Goal: Task Accomplishment & Management: Manage account settings

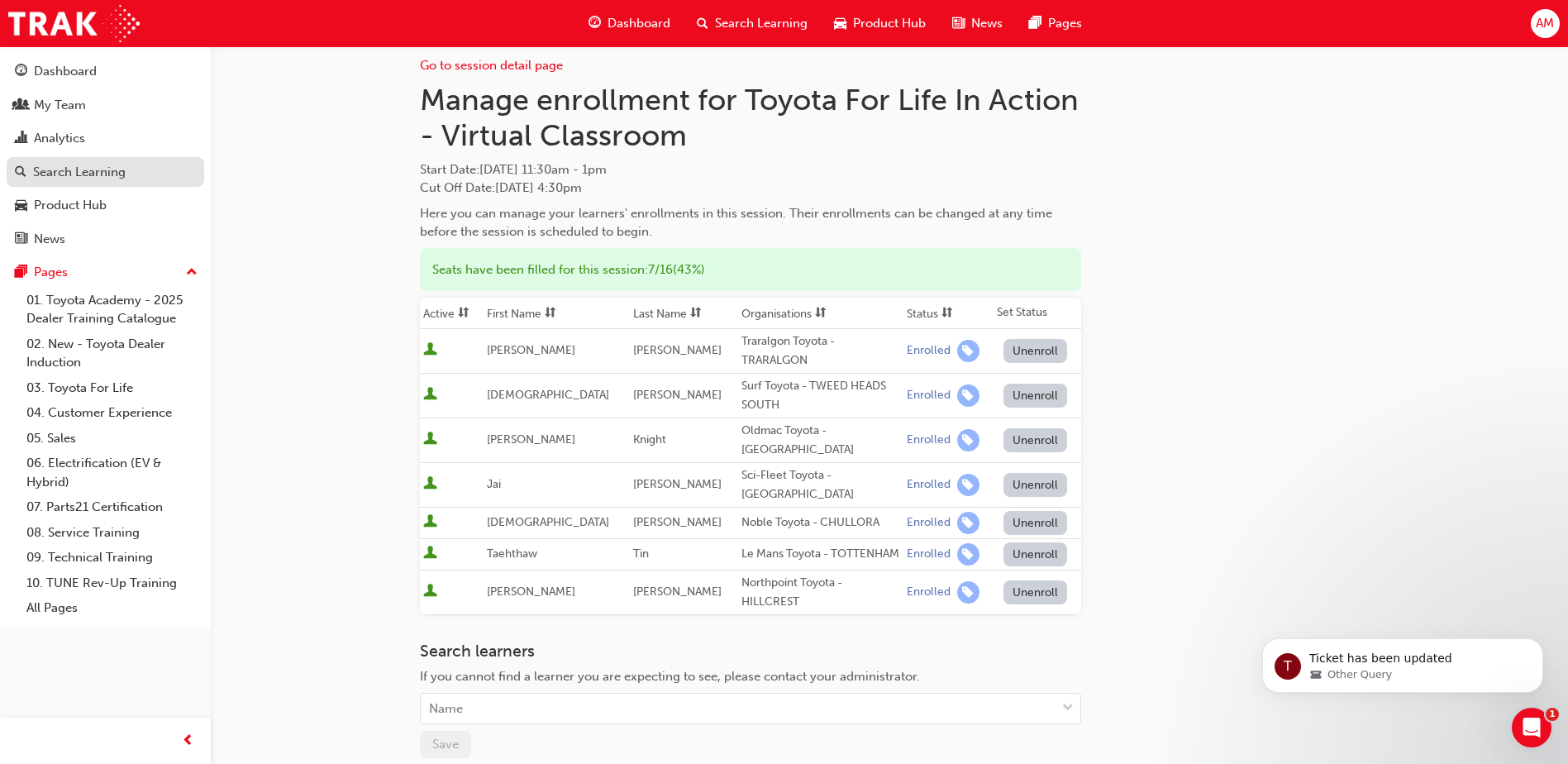
click at [54, 164] on div "Search Learning" at bounding box center [79, 173] width 92 height 19
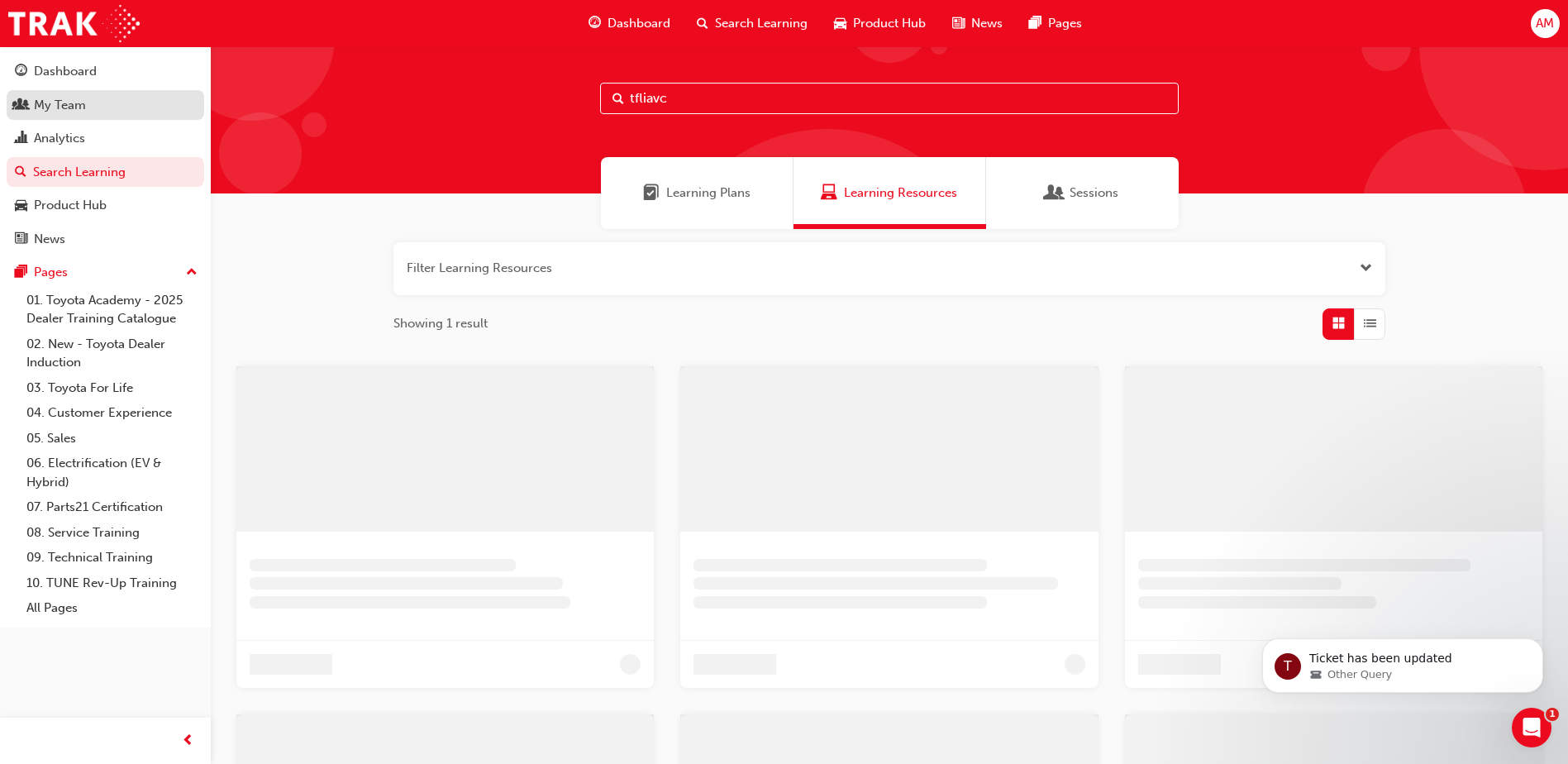
click at [75, 116] on link "My Team" at bounding box center [105, 105] width 197 height 30
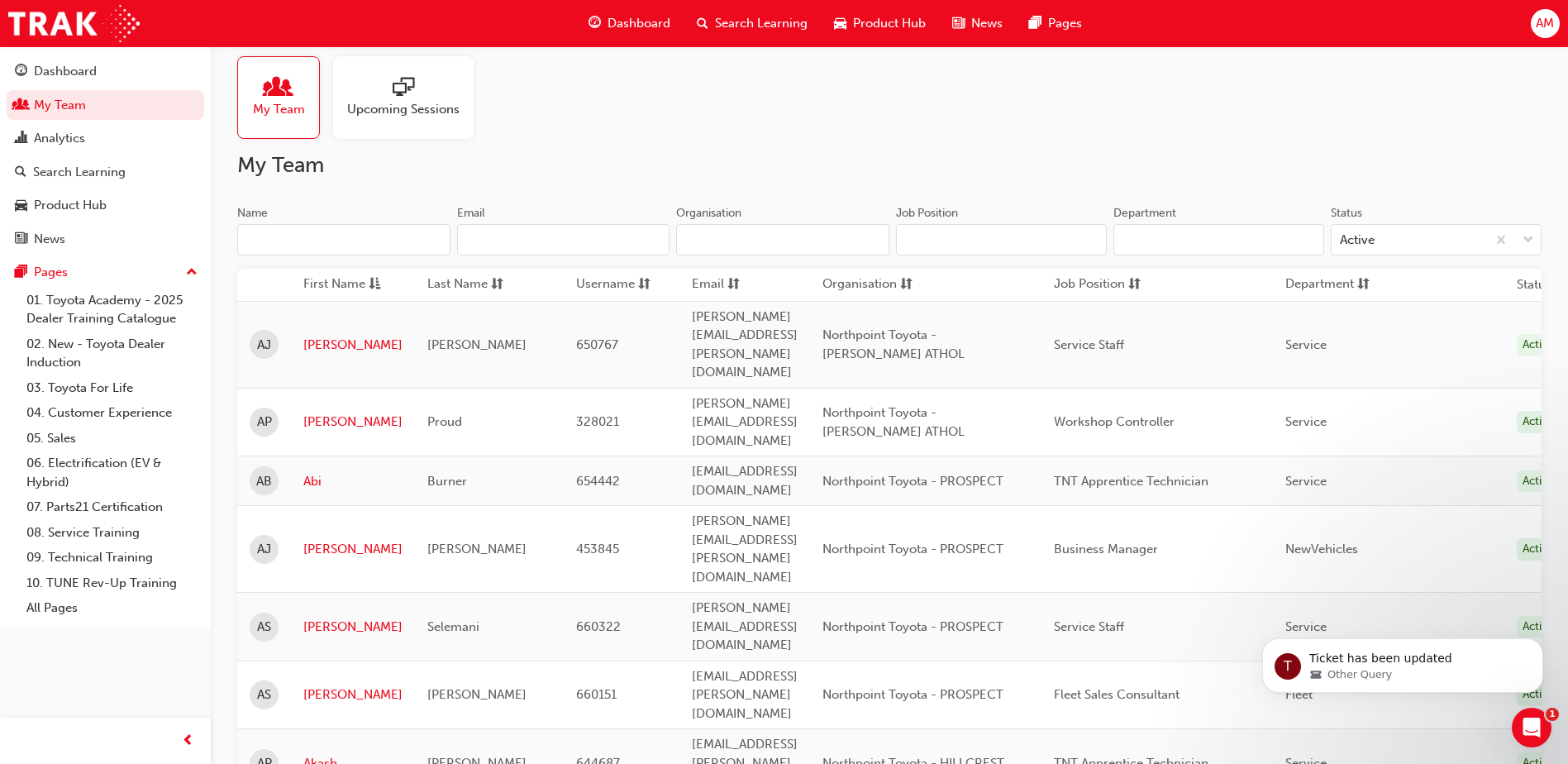
click at [285, 227] on input "Name" at bounding box center [343, 239] width 213 height 31
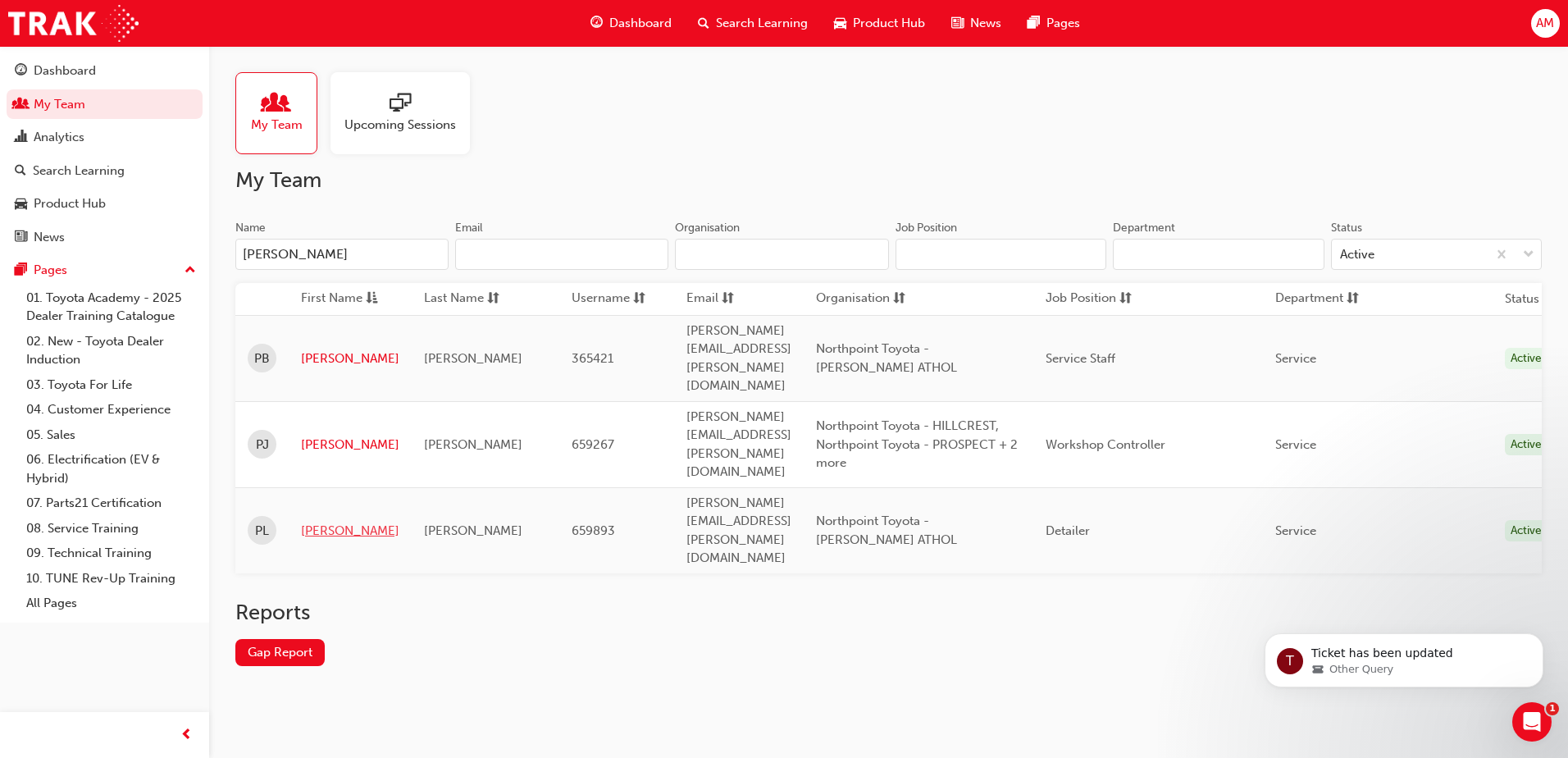
type input "paul"
click at [321, 522] on link "[PERSON_NAME]" at bounding box center [350, 531] width 98 height 19
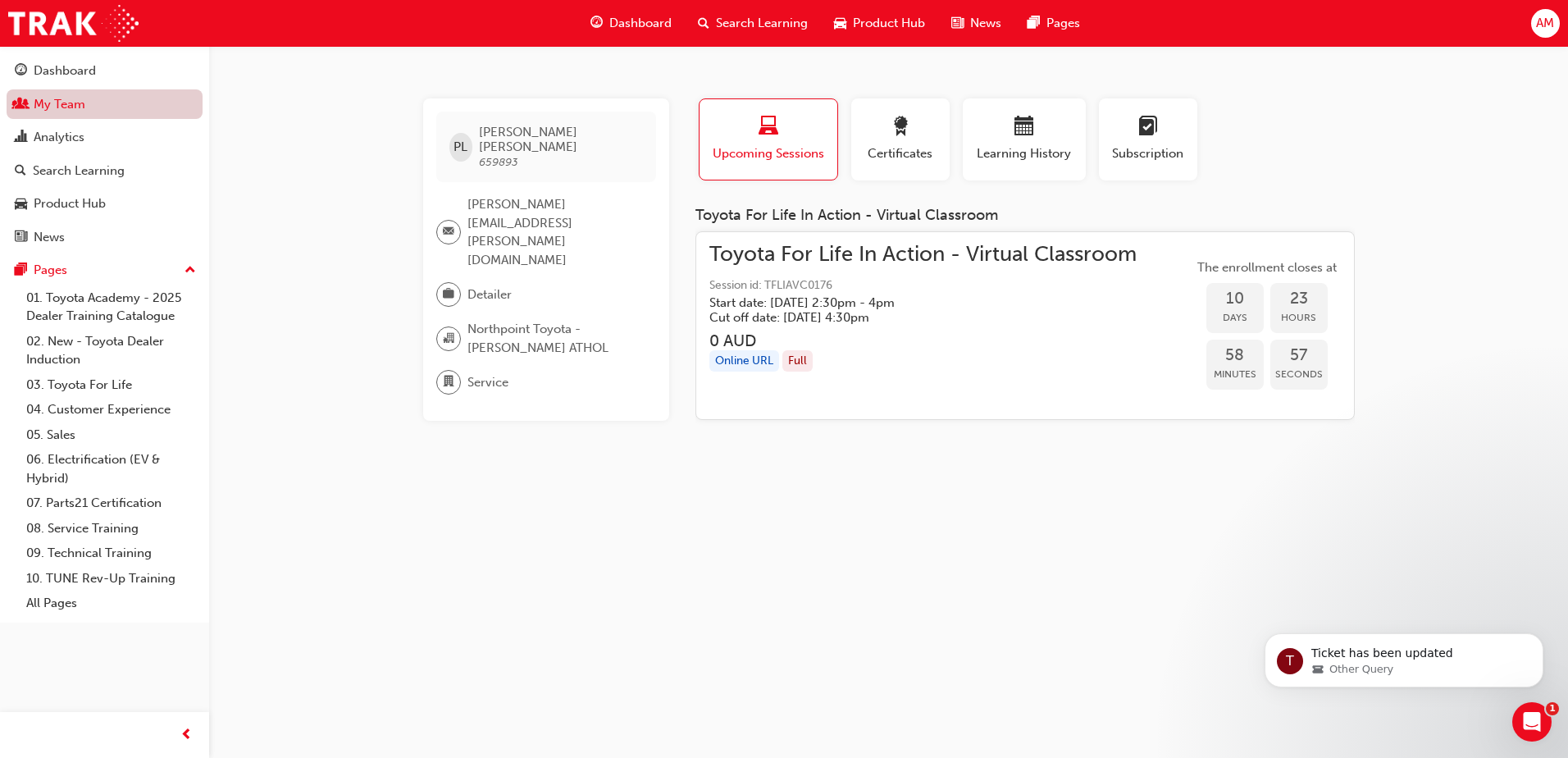
click at [75, 100] on link "My Team" at bounding box center [104, 104] width 196 height 30
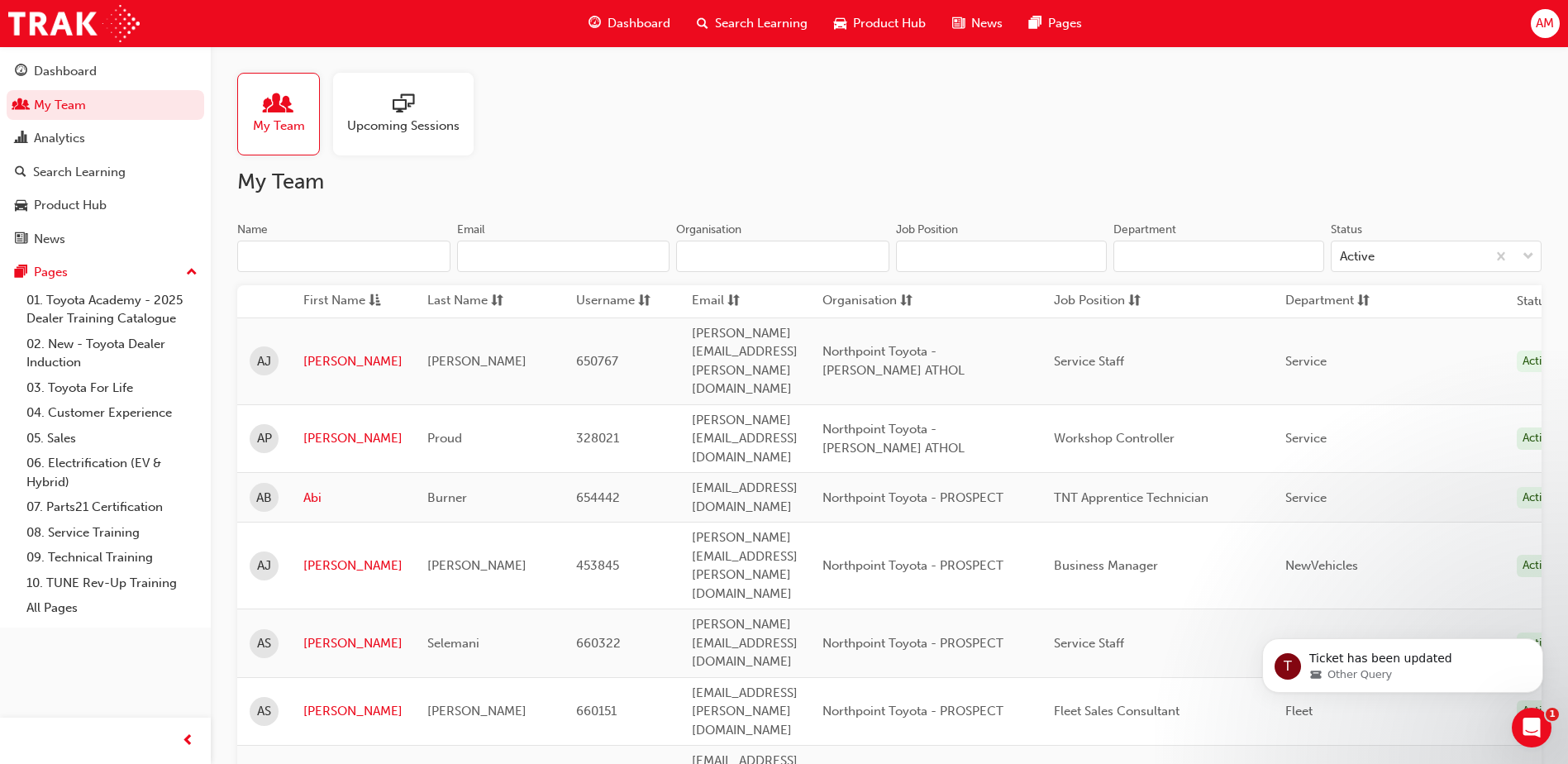
click at [288, 260] on input "Name" at bounding box center [343, 256] width 213 height 31
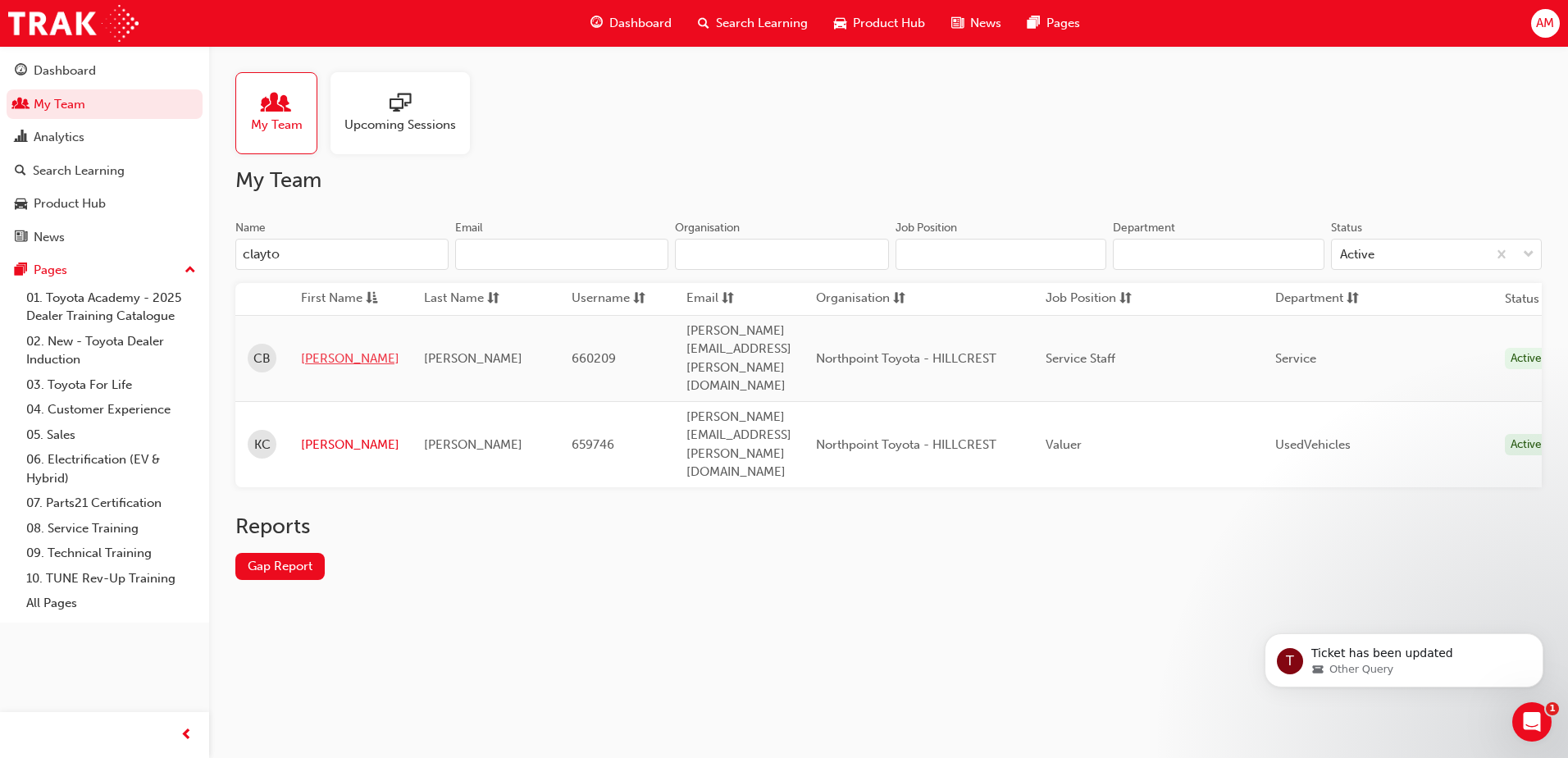
type input "clayto"
click at [329, 349] on link "[PERSON_NAME]" at bounding box center [350, 359] width 98 height 19
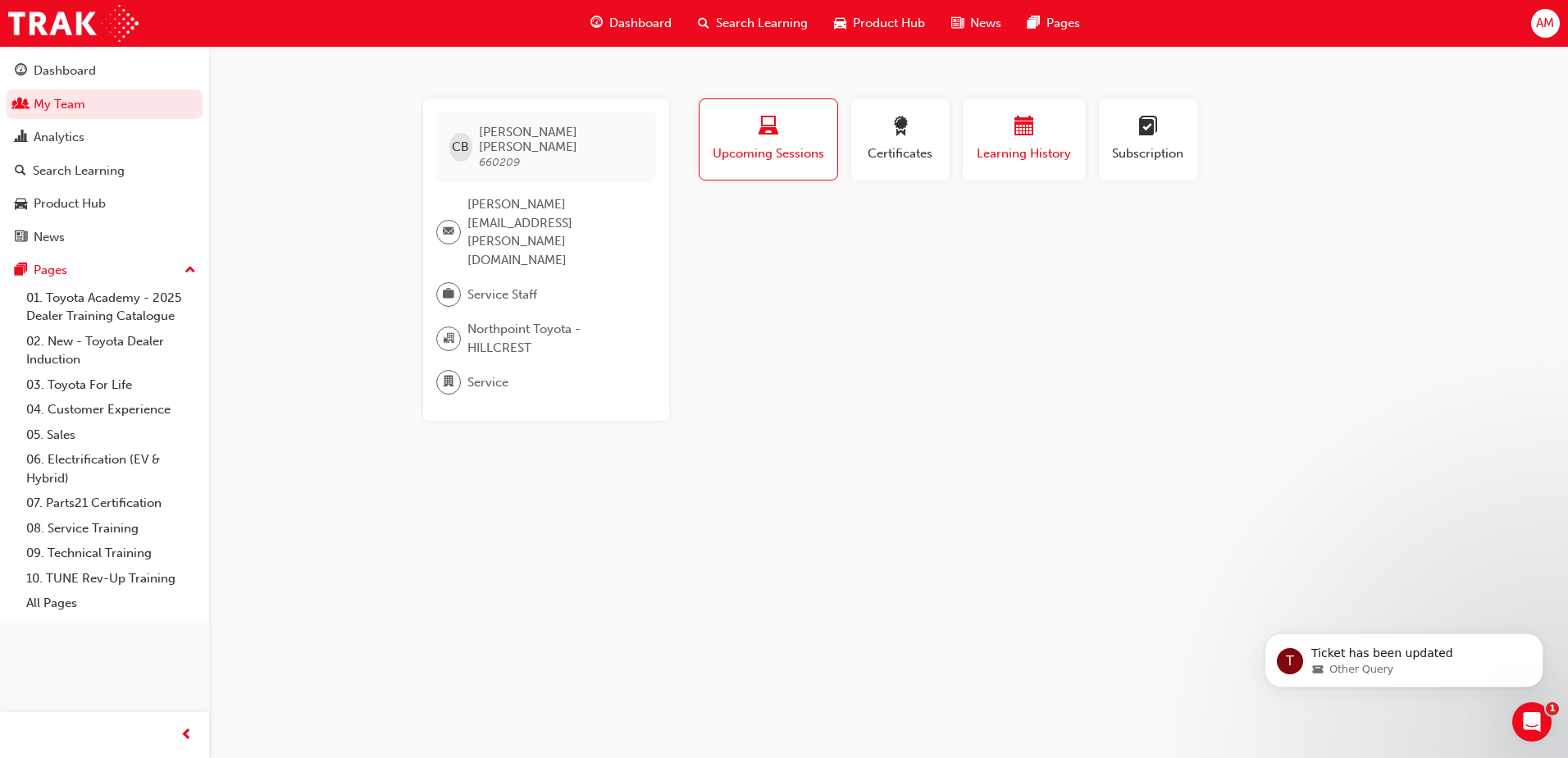
click at [1021, 155] on span "Learning History" at bounding box center [1024, 154] width 98 height 19
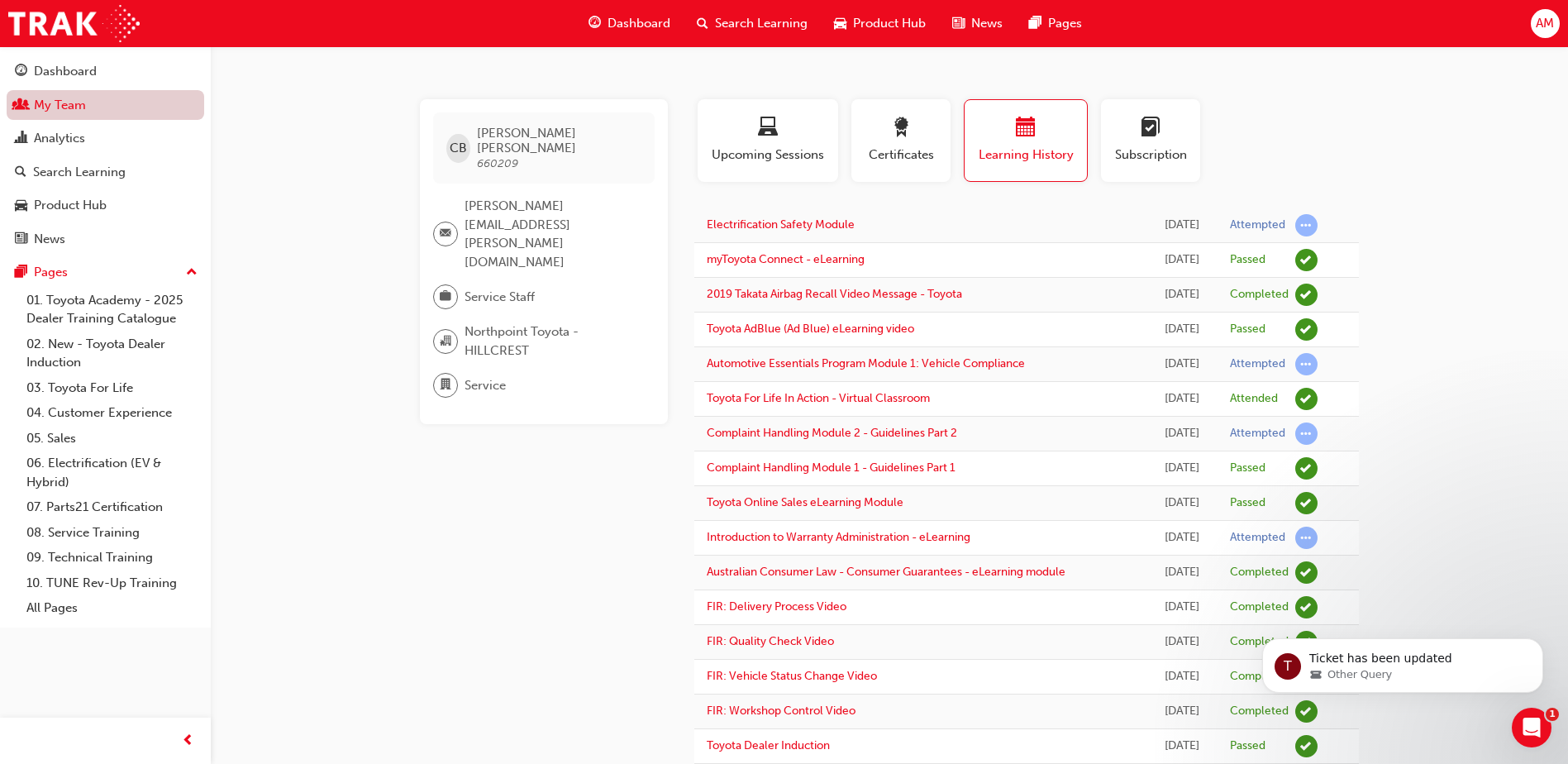
click at [85, 107] on link "My Team" at bounding box center [105, 105] width 197 height 30
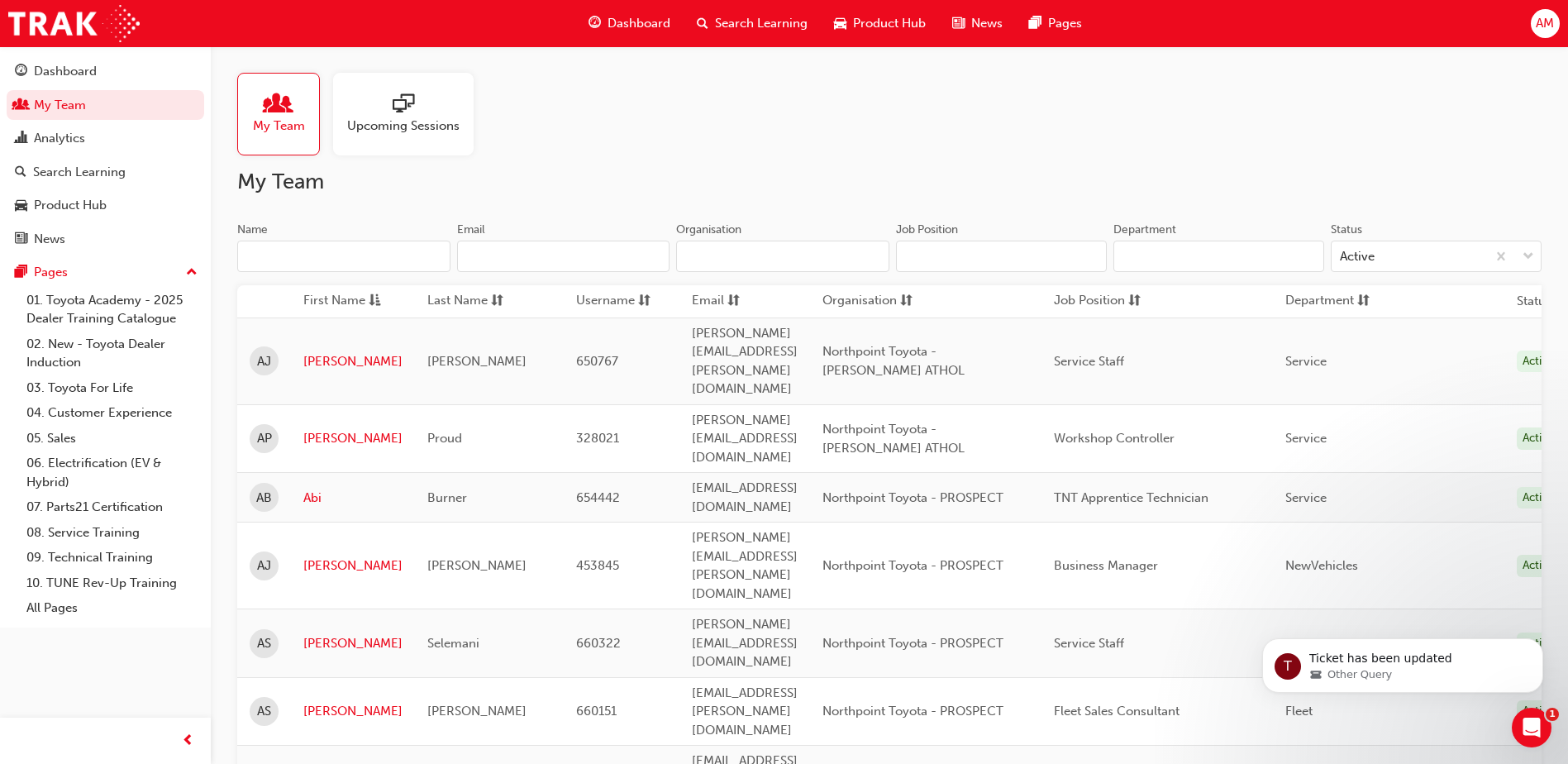
click at [352, 260] on input "Name" at bounding box center [343, 256] width 213 height 31
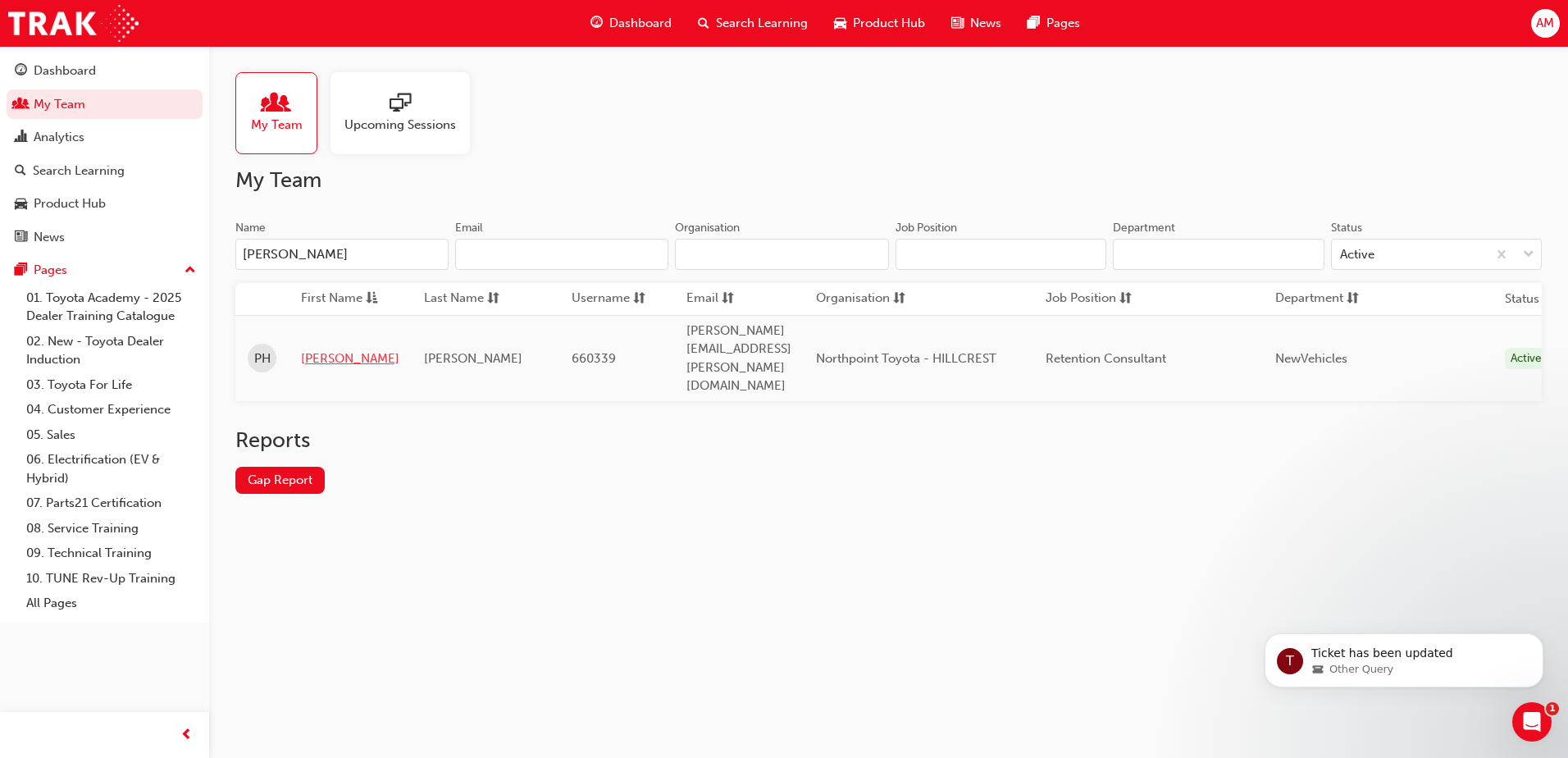
type input "paige"
click at [327, 349] on link "Paige" at bounding box center [350, 359] width 98 height 19
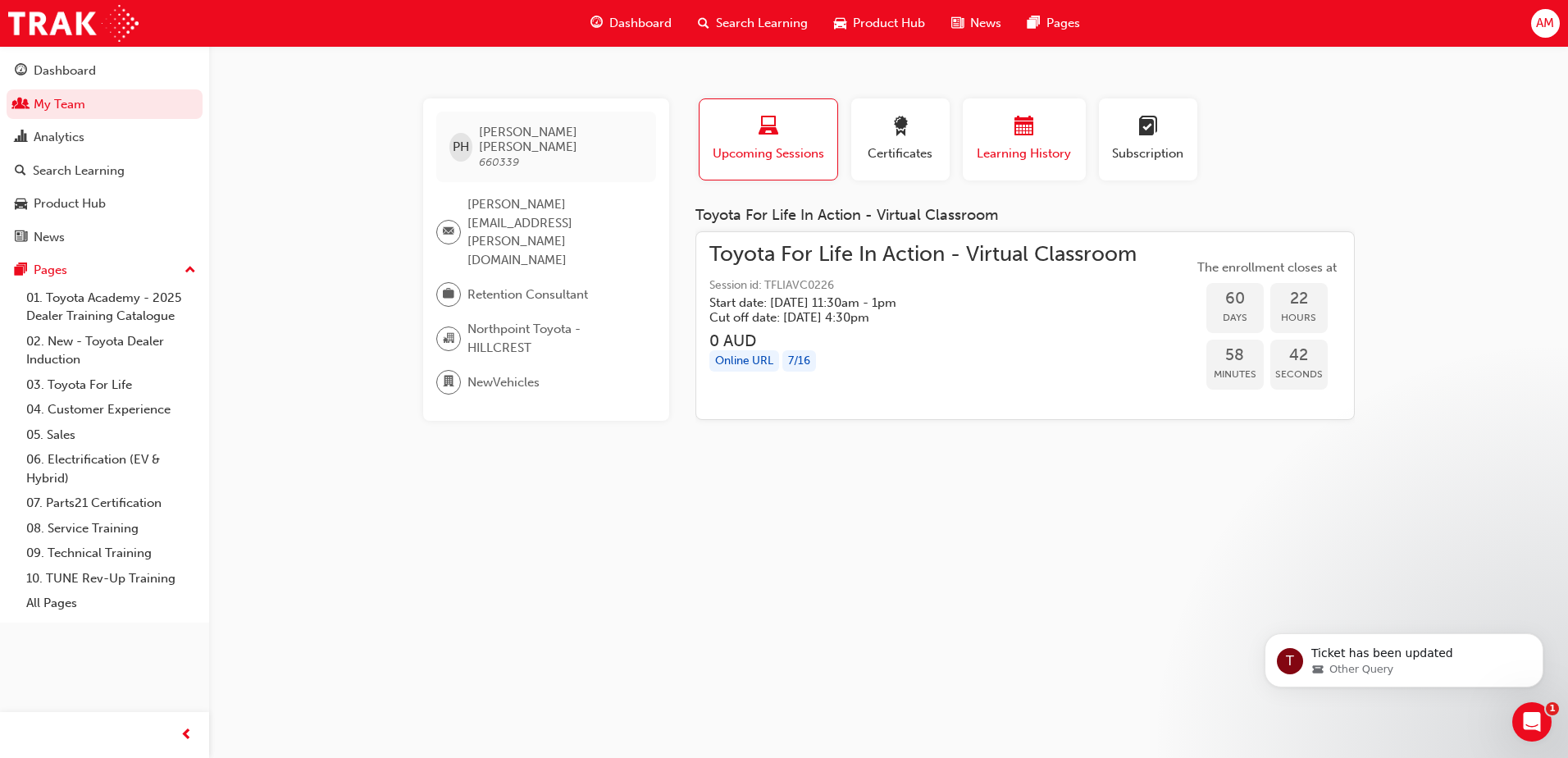
click at [1006, 134] on div "button" at bounding box center [1024, 129] width 98 height 25
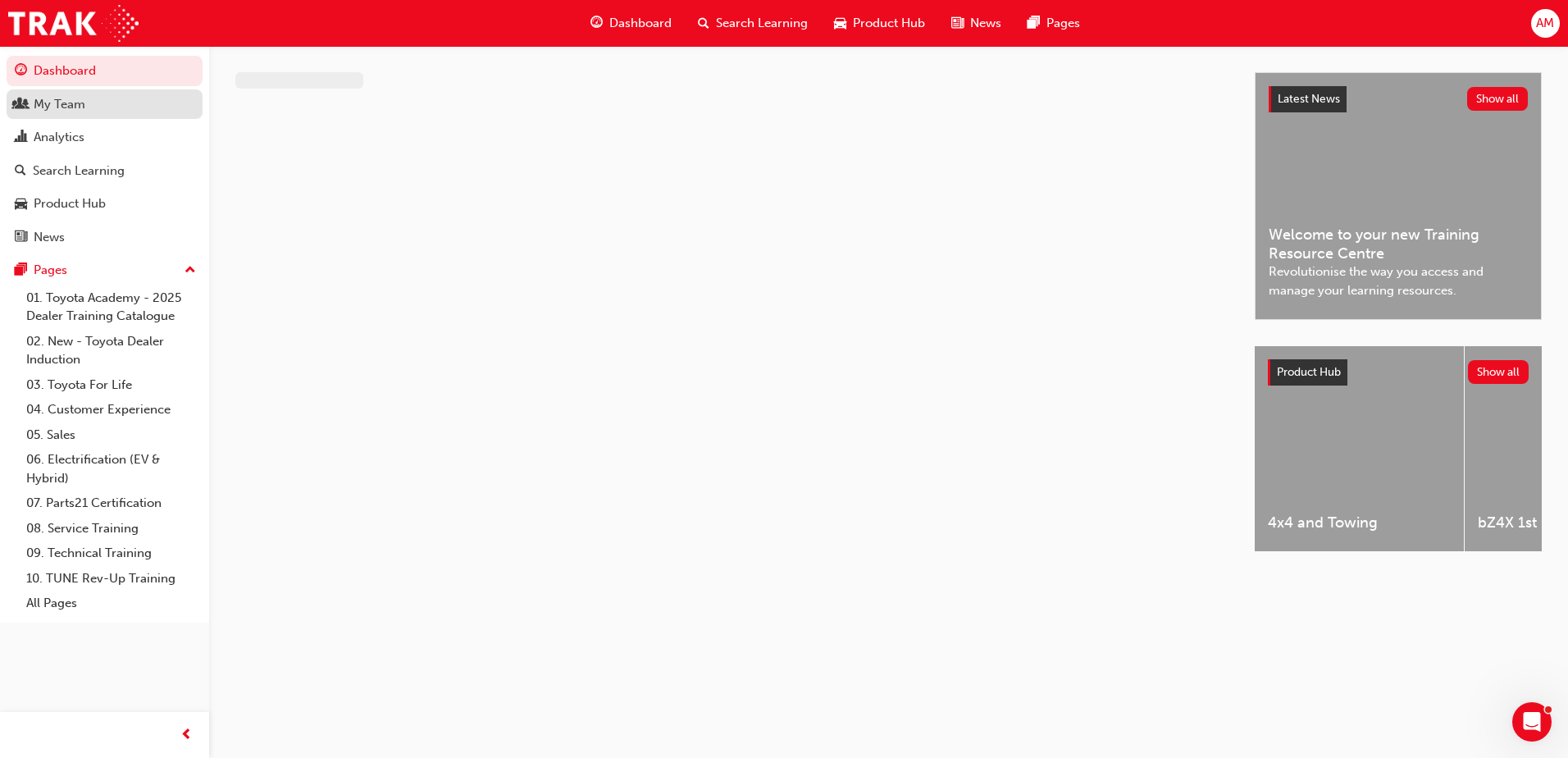
click at [82, 113] on div "My Team" at bounding box center [60, 105] width 52 height 19
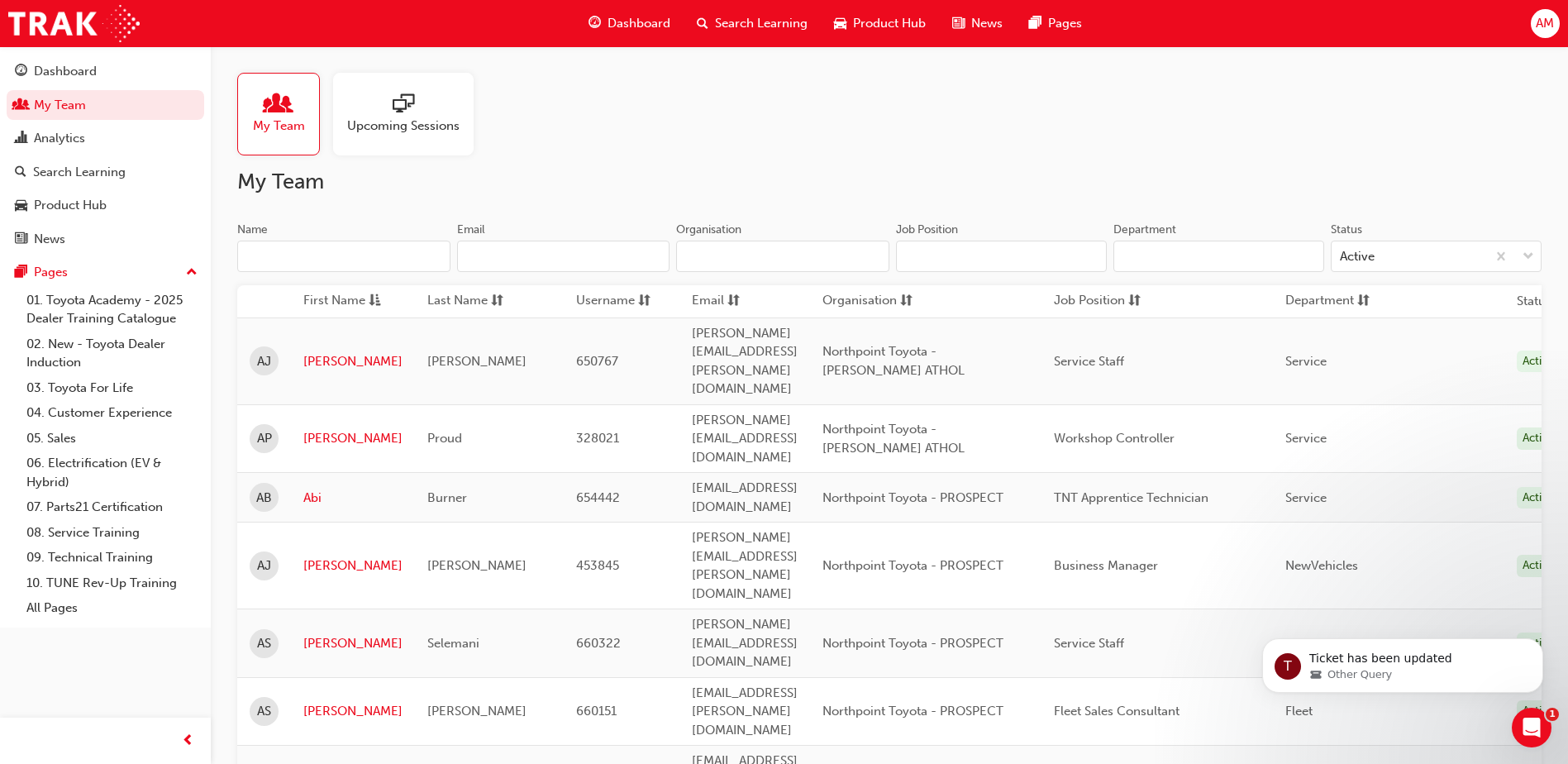
click at [331, 249] on input "Name" at bounding box center [343, 256] width 213 height 31
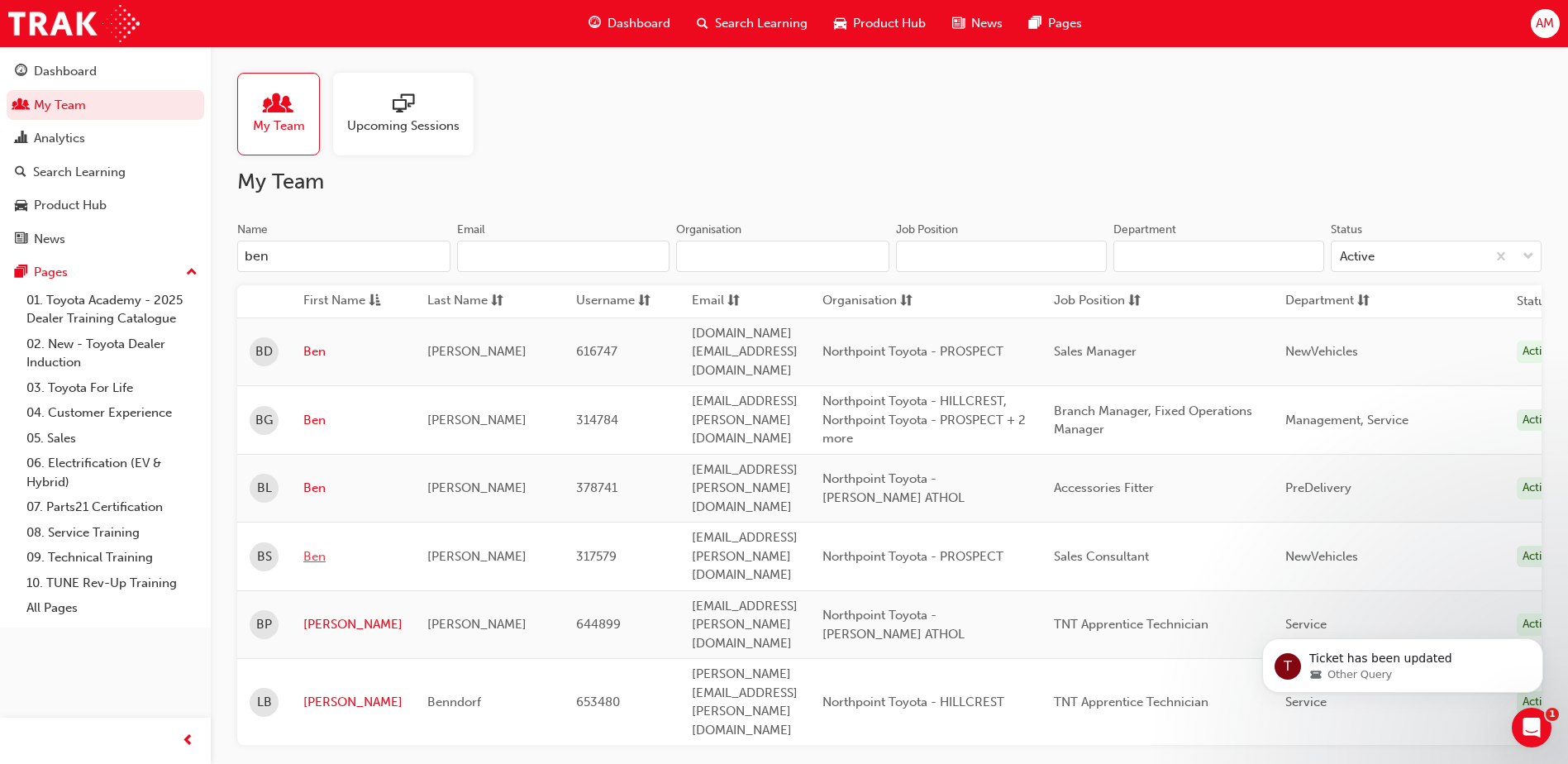
type input "ben"
click at [317, 547] on link "Ben" at bounding box center [353, 557] width 99 height 19
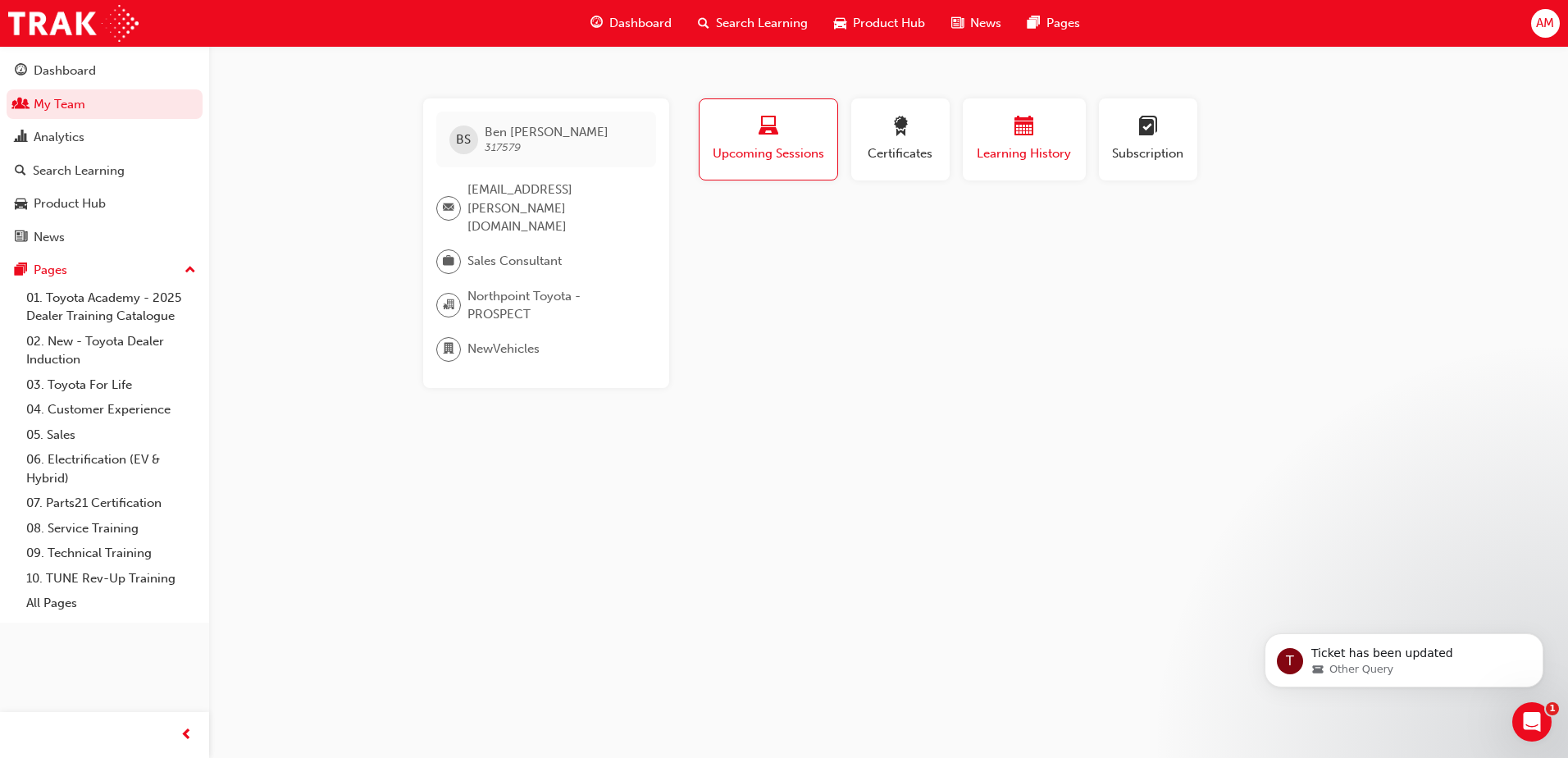
click at [1061, 123] on div "button" at bounding box center [1024, 129] width 98 height 25
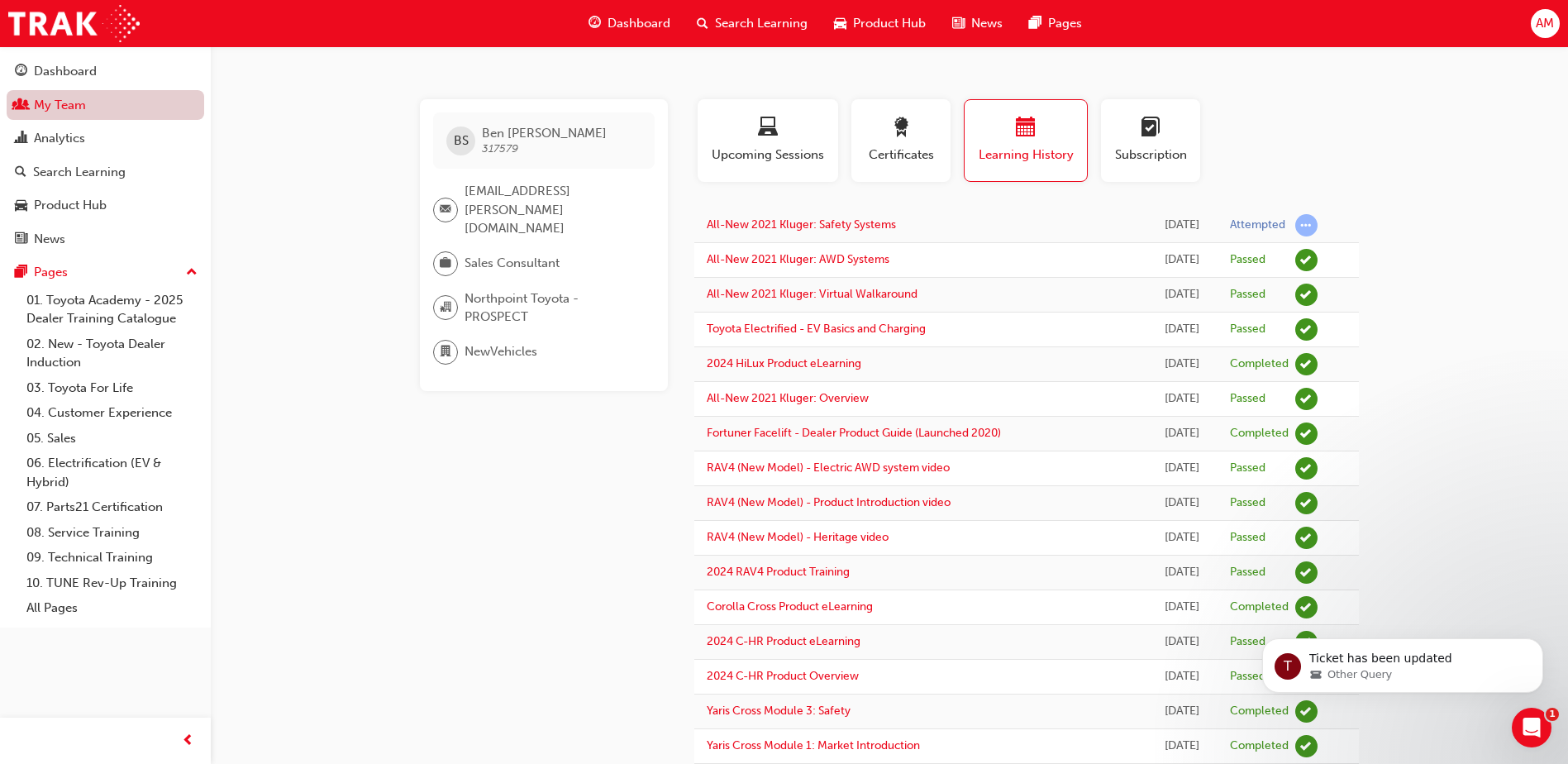
click at [68, 103] on link "My Team" at bounding box center [105, 105] width 197 height 30
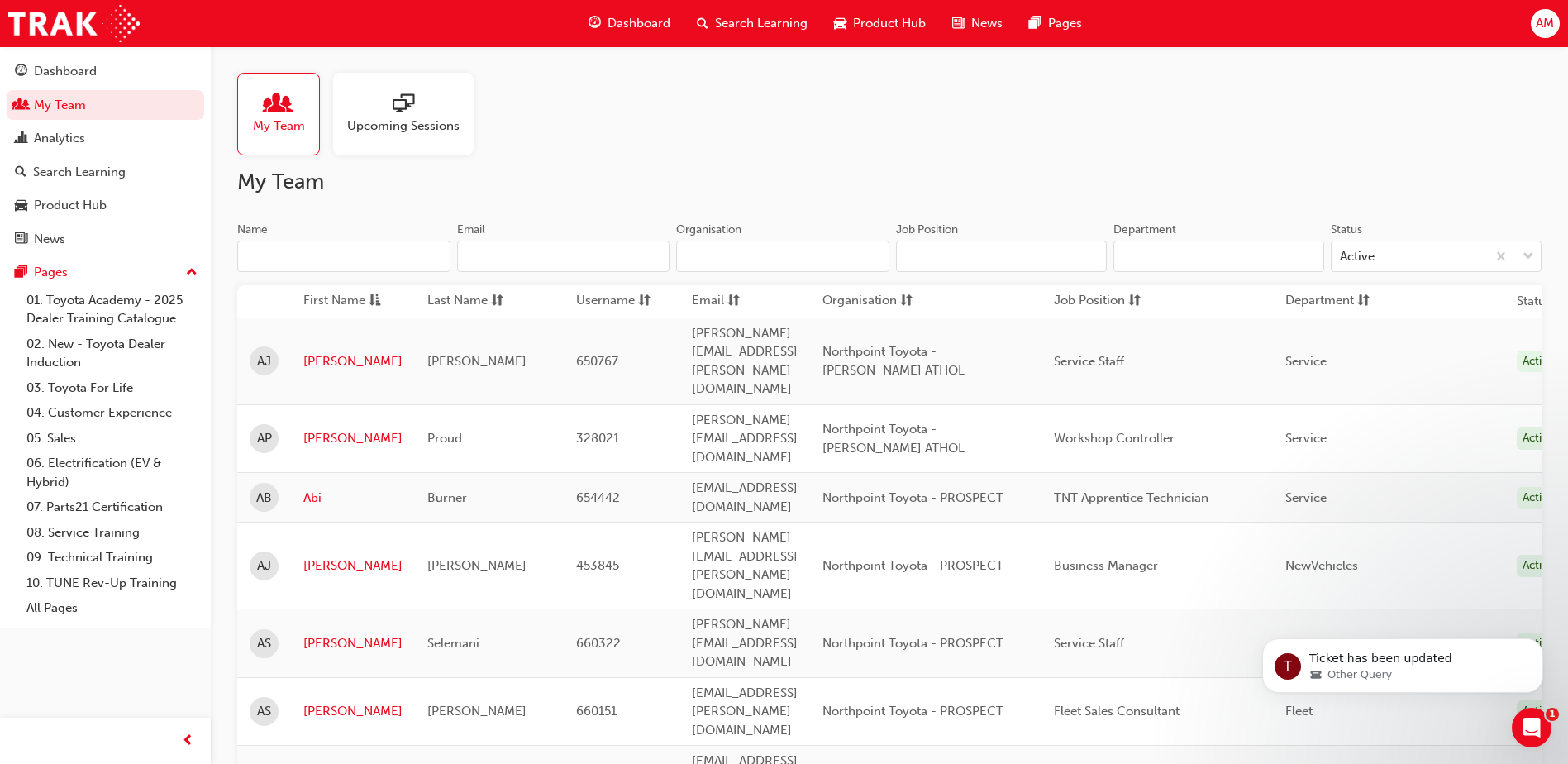
click at [351, 258] on input "Name" at bounding box center [343, 256] width 213 height 31
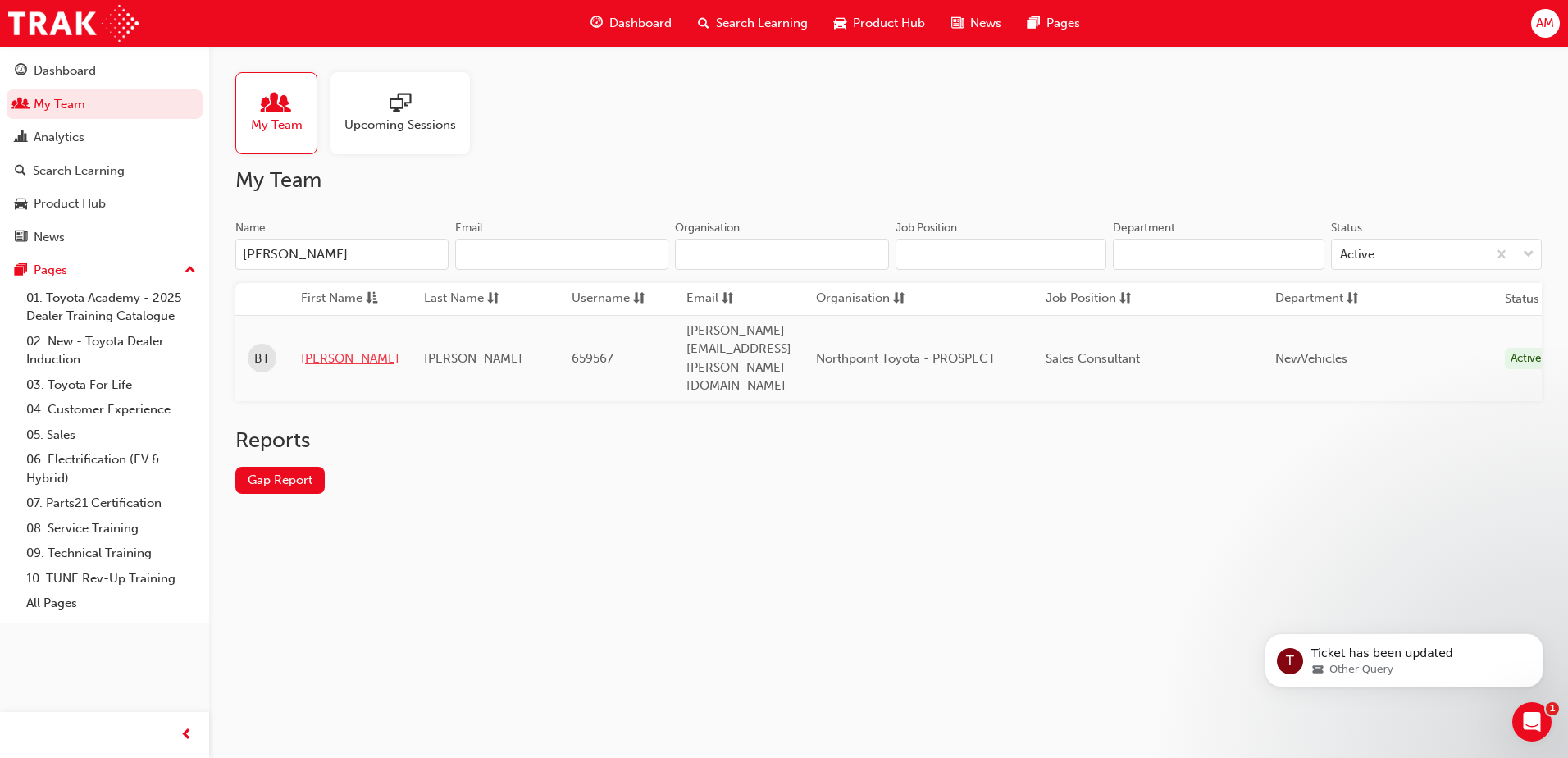
type input "[PERSON_NAME]"
click at [307, 349] on link "[PERSON_NAME]" at bounding box center [350, 359] width 98 height 19
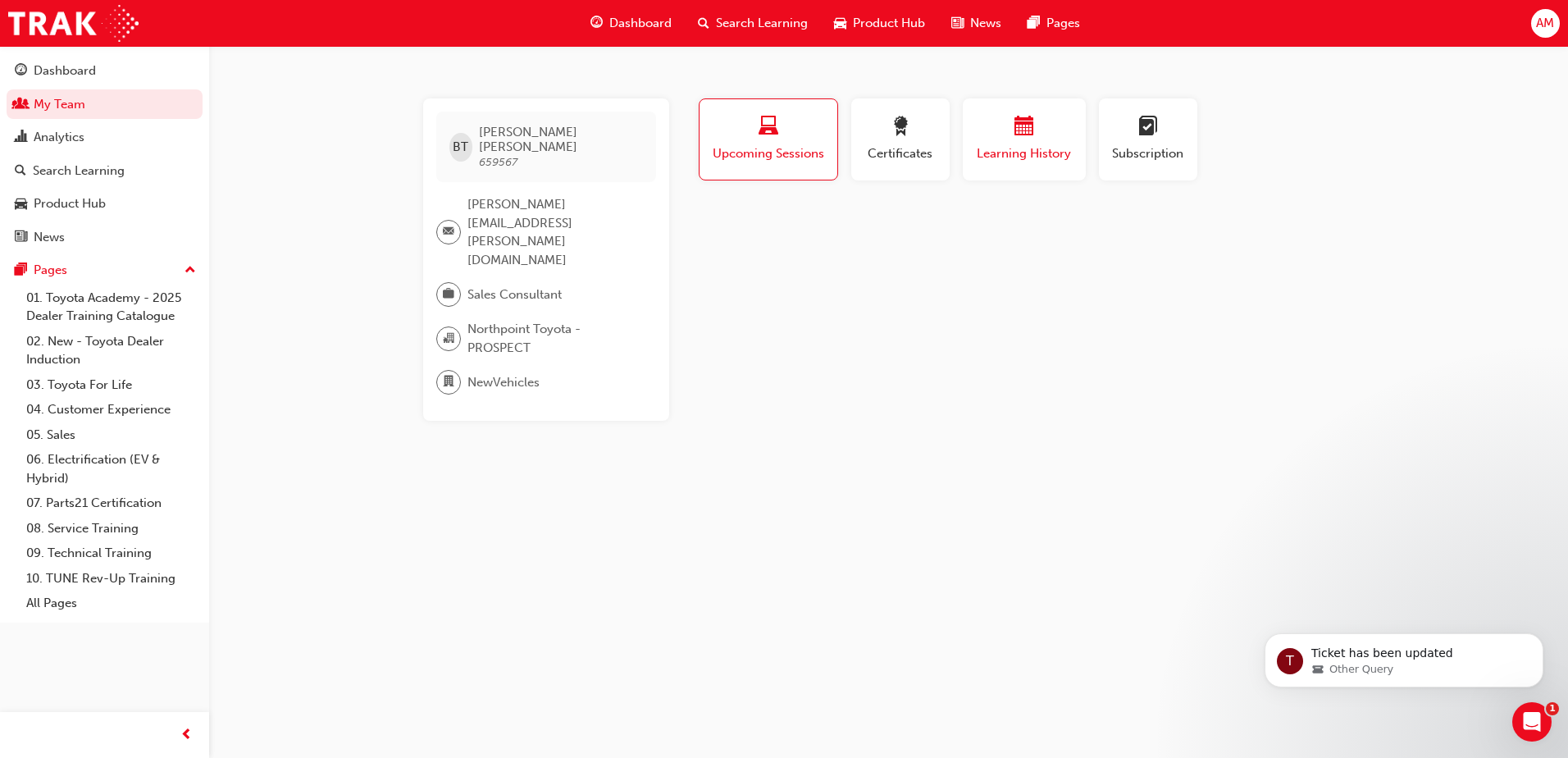
click at [1032, 156] on span "Learning History" at bounding box center [1024, 154] width 98 height 19
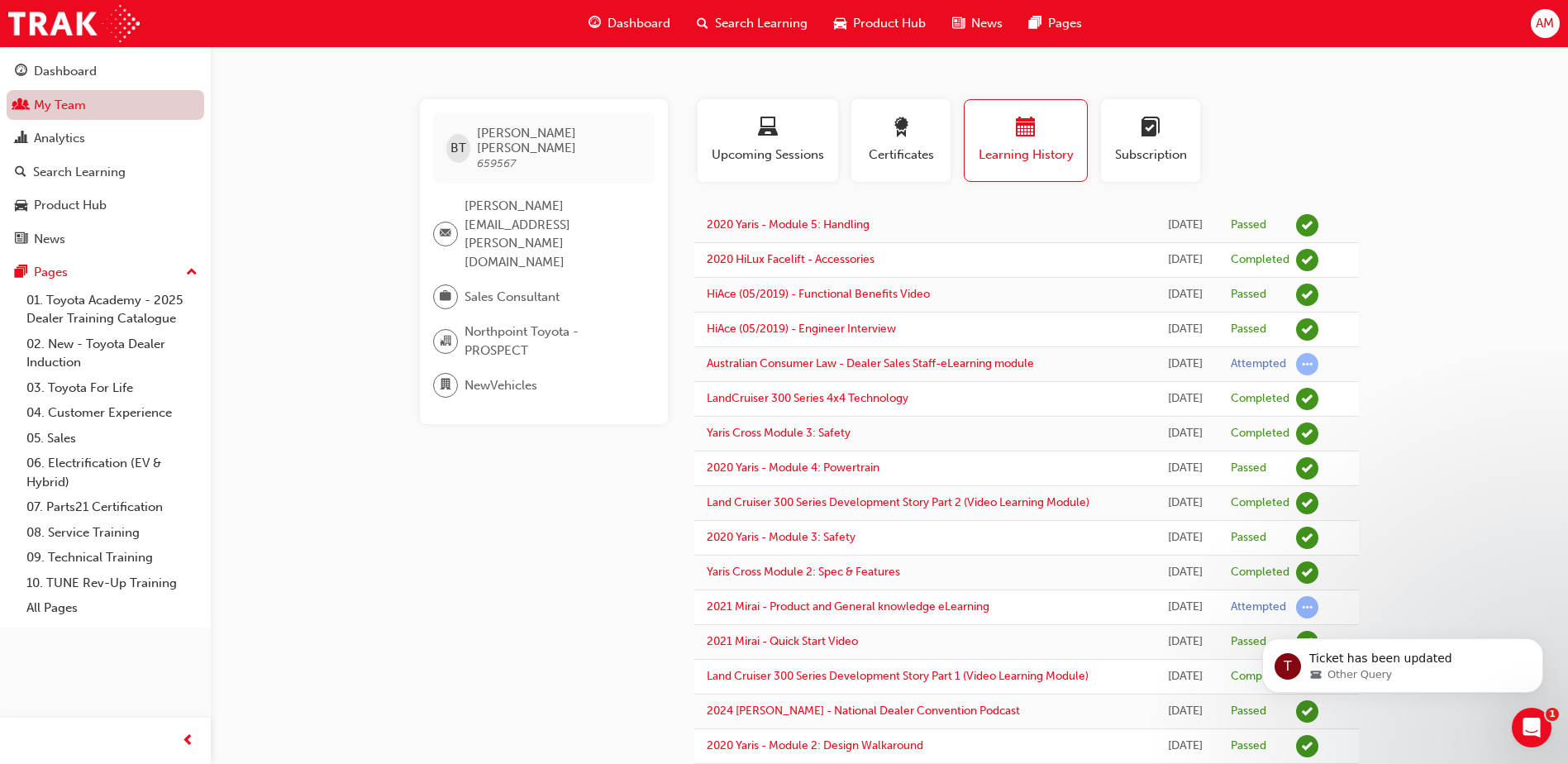
click at [71, 103] on link "My Team" at bounding box center [105, 105] width 197 height 30
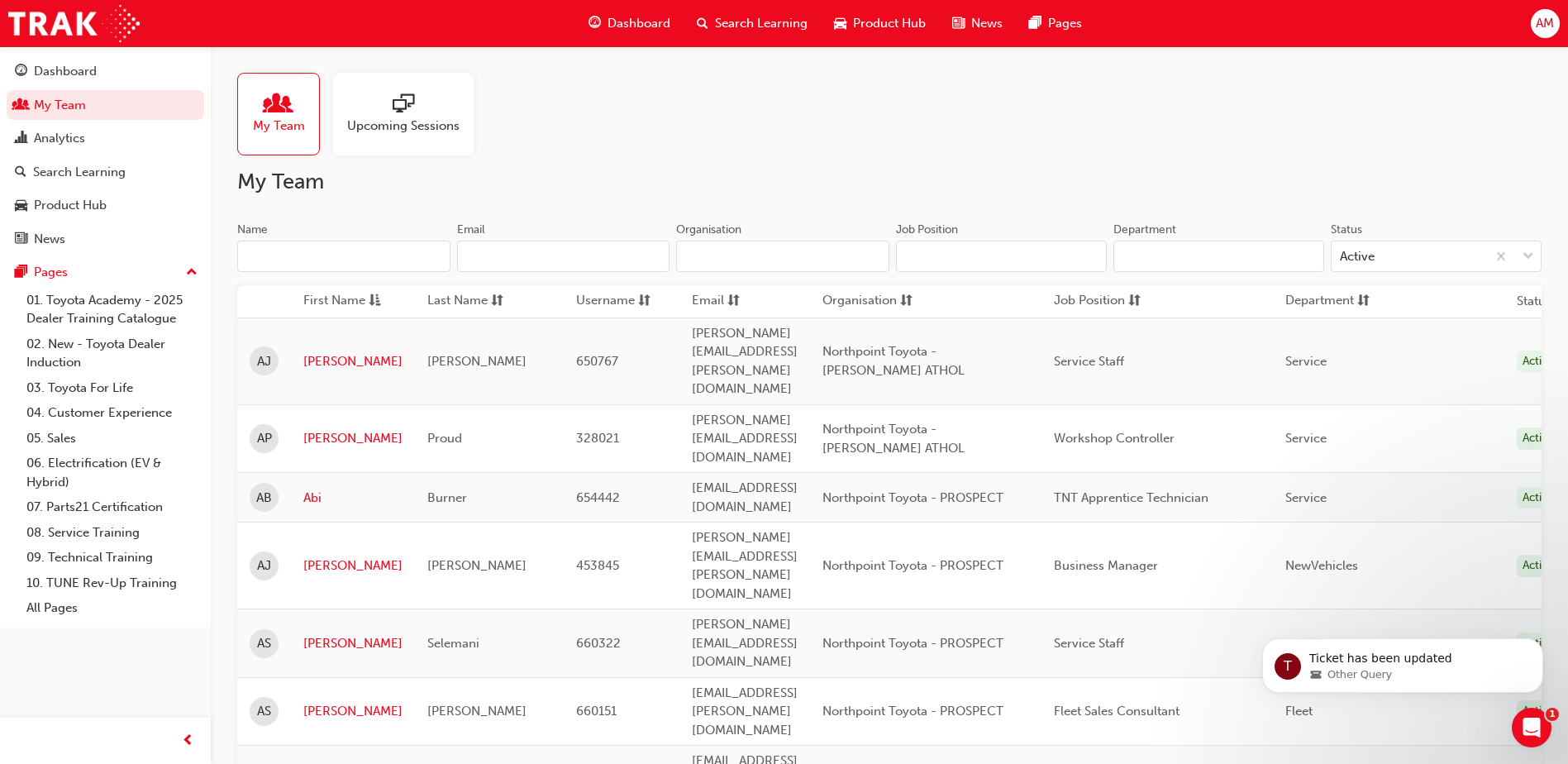
click at [319, 252] on input "Name" at bounding box center [343, 256] width 213 height 31
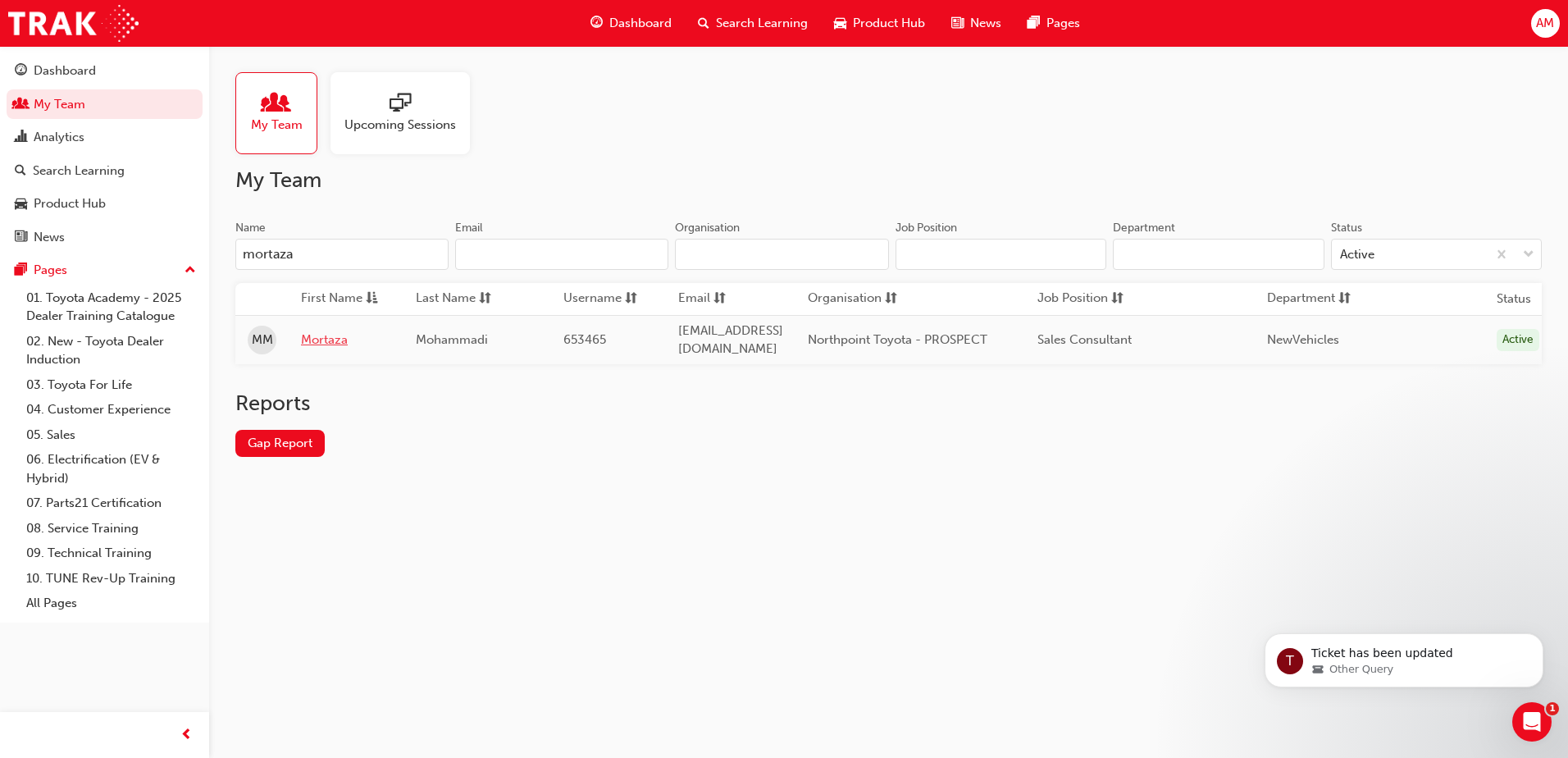
type input "mortaza"
click at [341, 342] on link "Mortaza" at bounding box center [346, 340] width 91 height 19
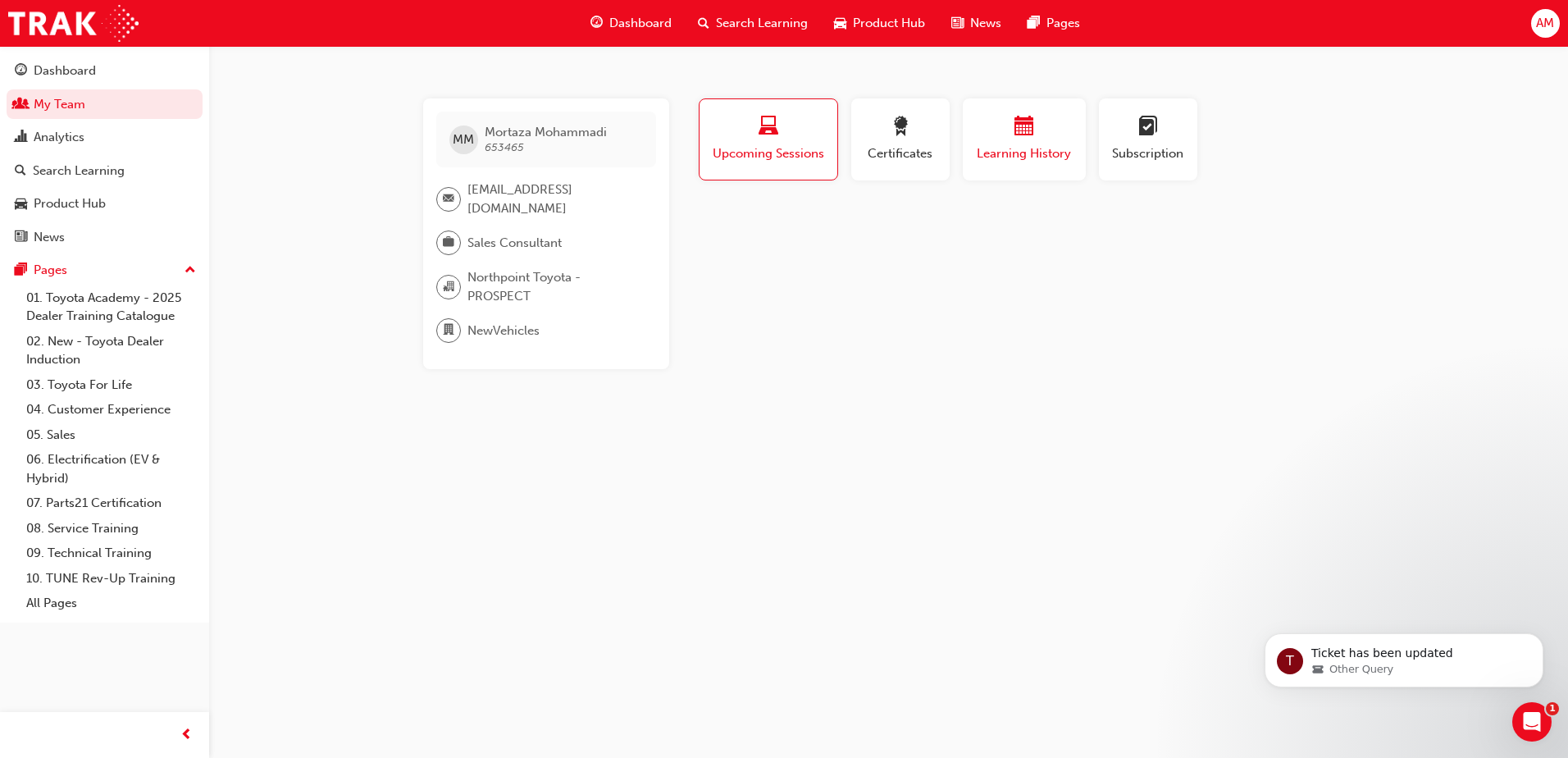
click at [1046, 139] on div "button" at bounding box center [1024, 129] width 98 height 25
